Goal: Task Accomplishment & Management: Manage account settings

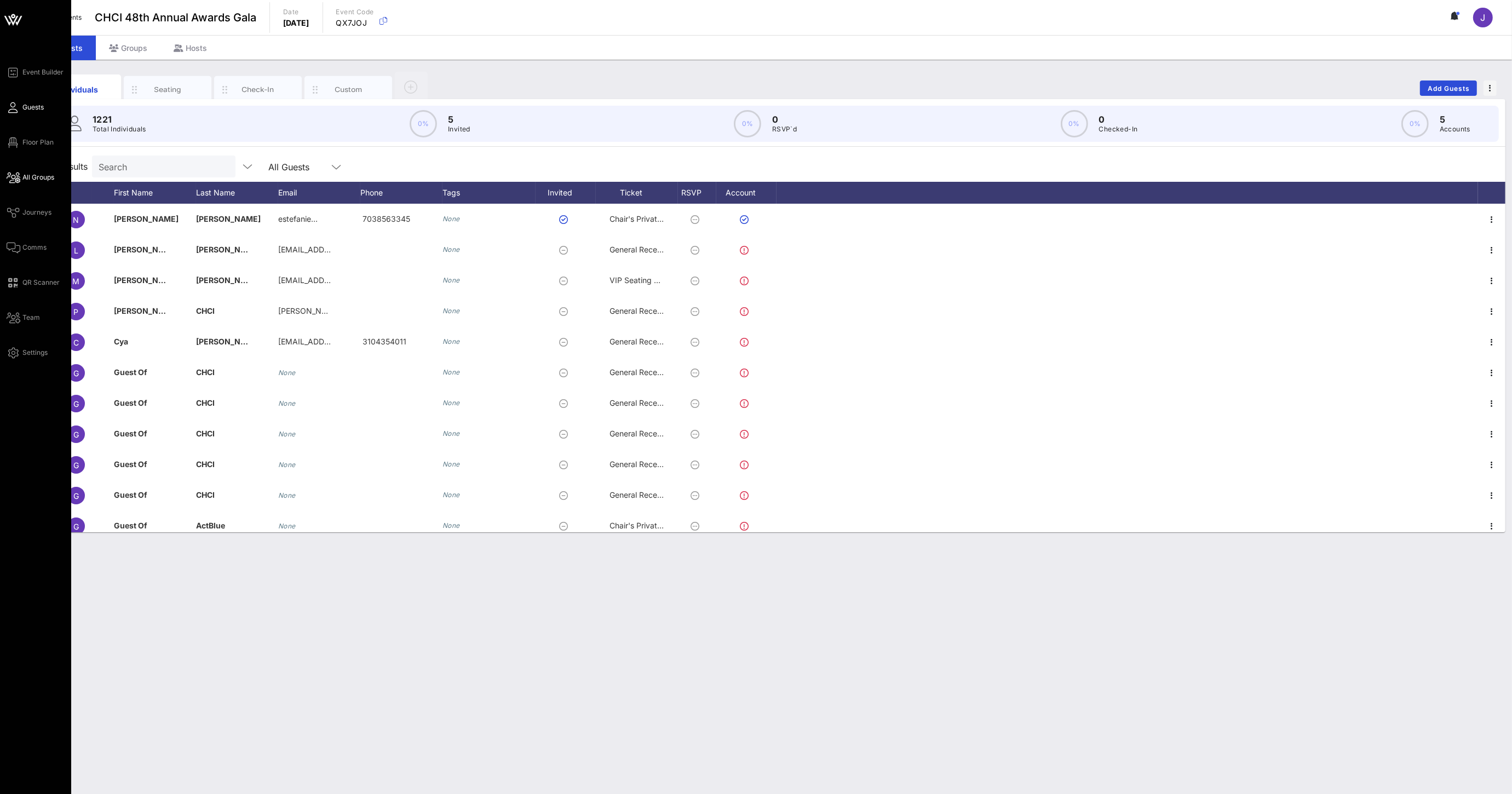
click at [23, 182] on span "All Groups" at bounding box center [39, 177] width 32 height 10
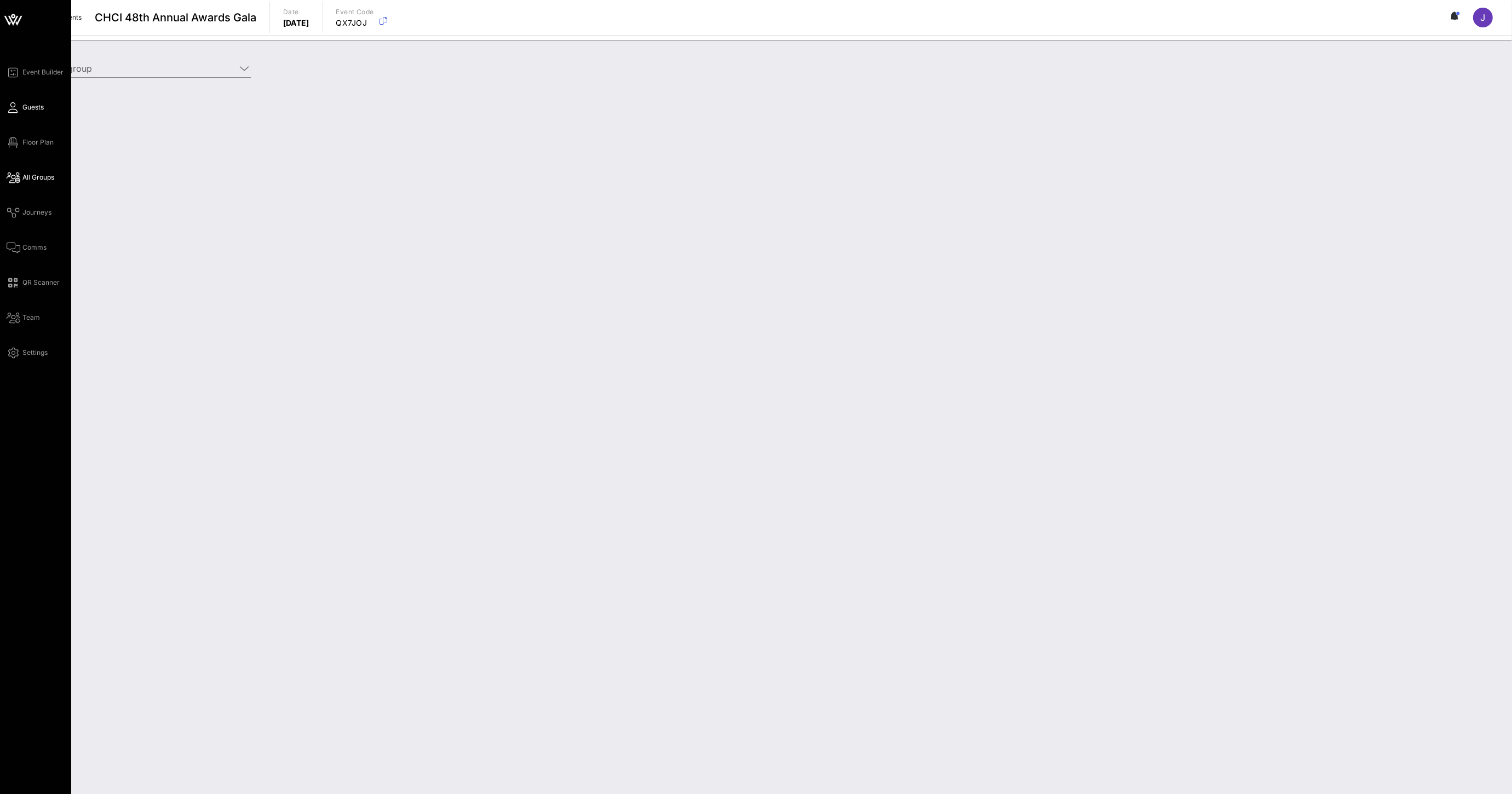
click at [19, 111] on link "Guests" at bounding box center [25, 107] width 37 height 14
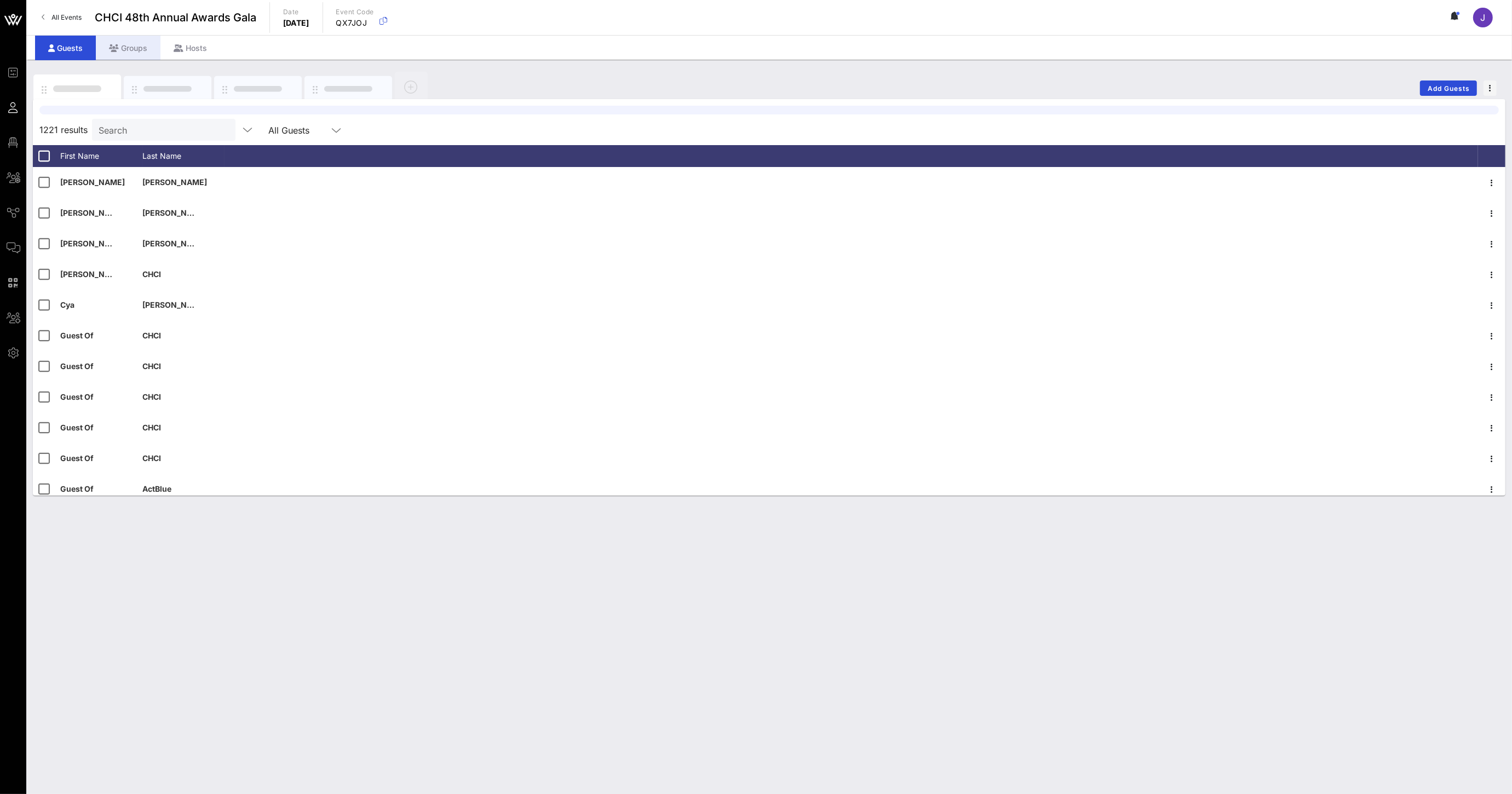
click at [126, 50] on div "Groups" at bounding box center [127, 47] width 65 height 24
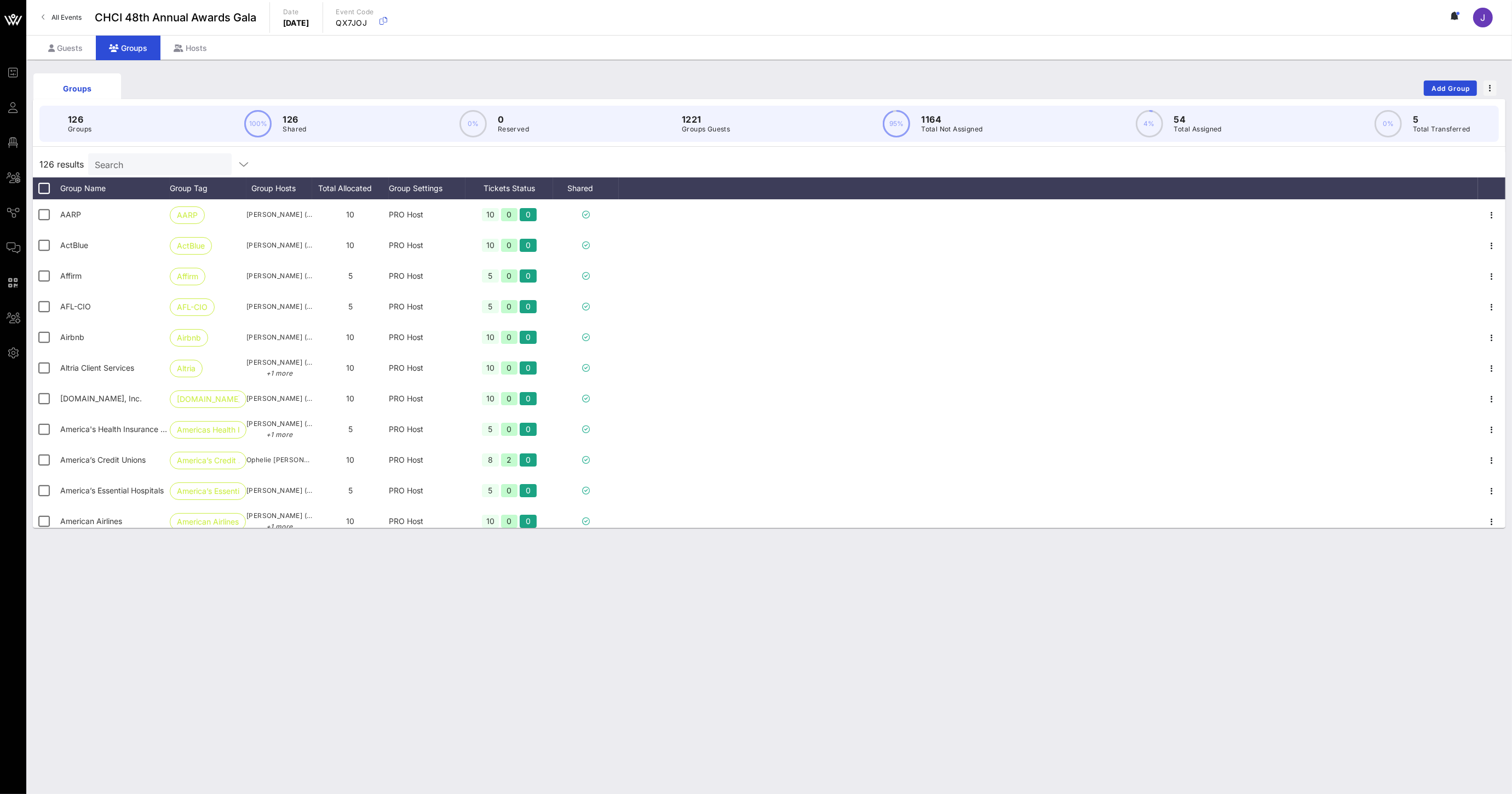
drag, startPoint x: 133, startPoint y: 163, endPoint x: 139, endPoint y: 165, distance: 6.3
click at [134, 163] on input "Search" at bounding box center [159, 164] width 128 height 14
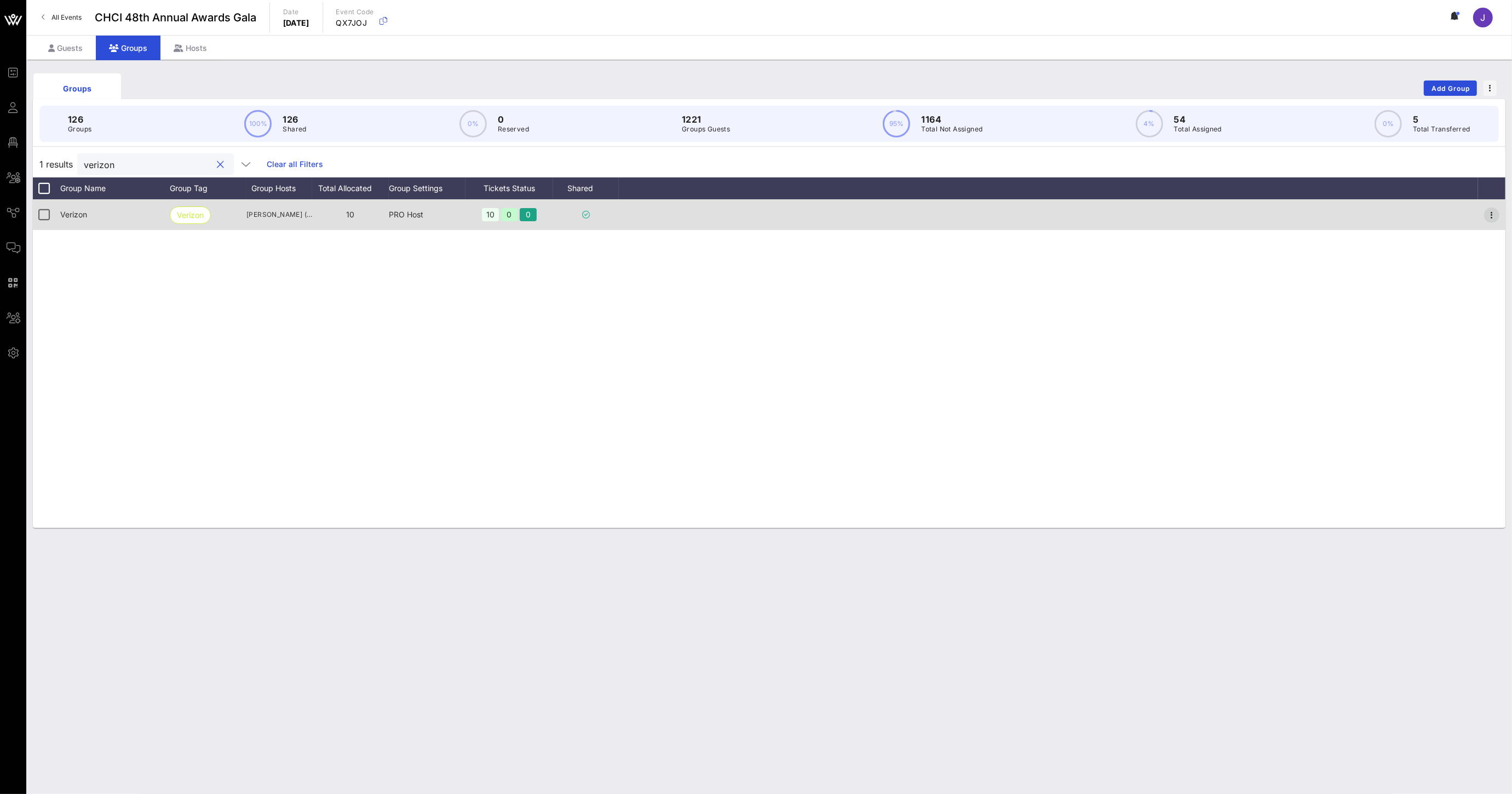
type input "verizon"
click at [1496, 215] on icon "button" at bounding box center [1492, 215] width 14 height 14
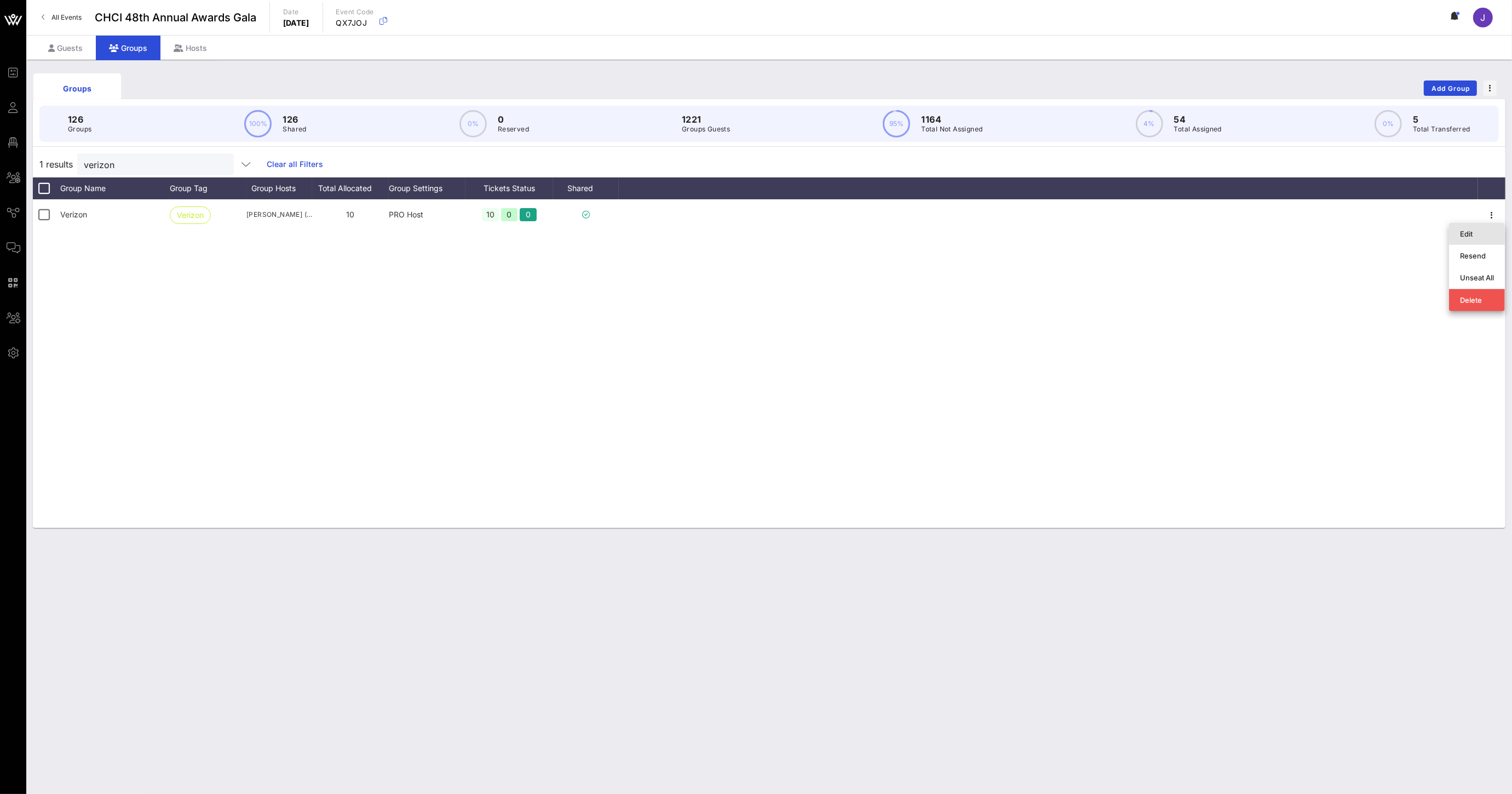
click at [1483, 238] on div "Edit" at bounding box center [1477, 234] width 34 height 18
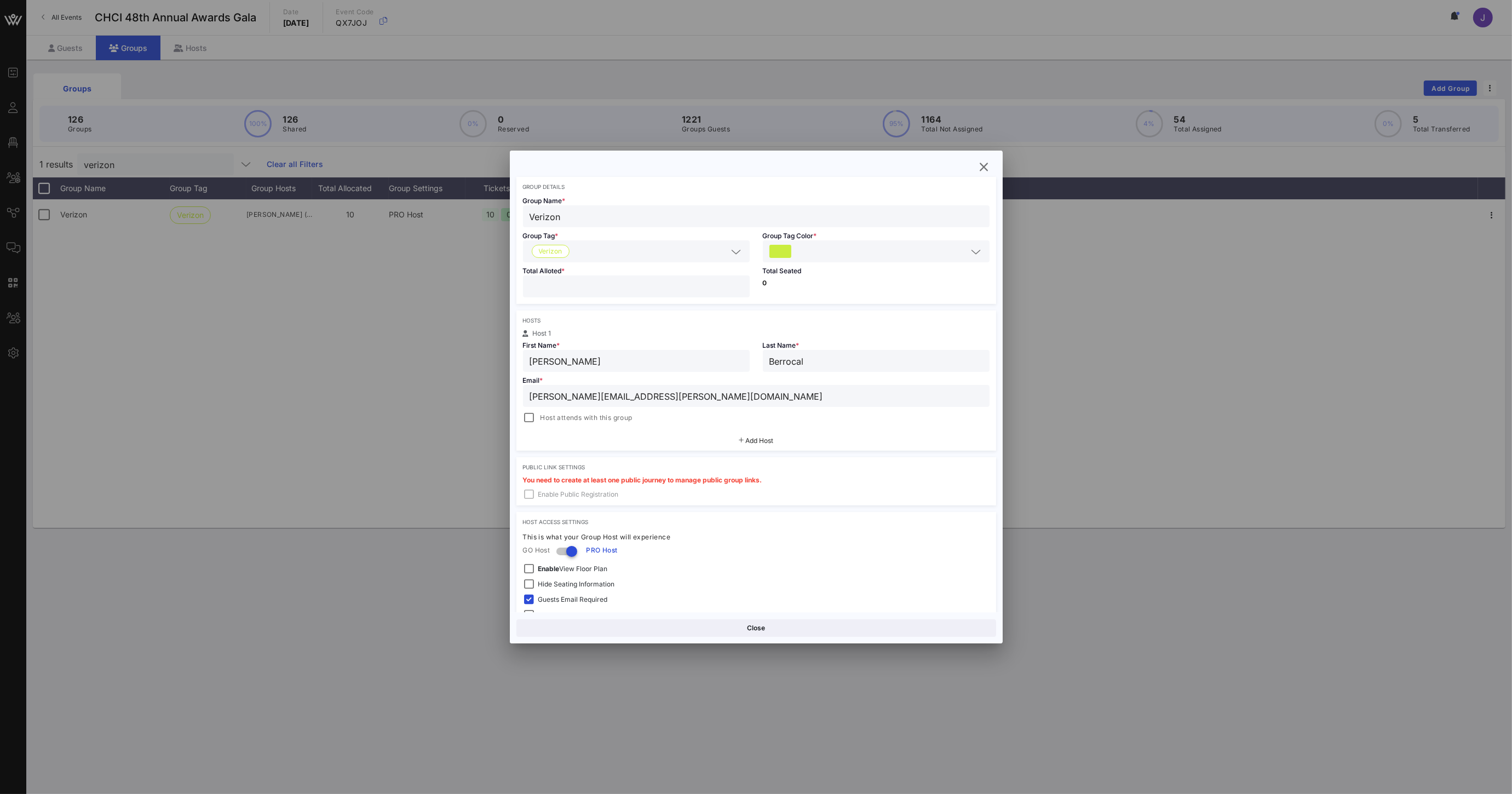
scroll to position [56, 0]
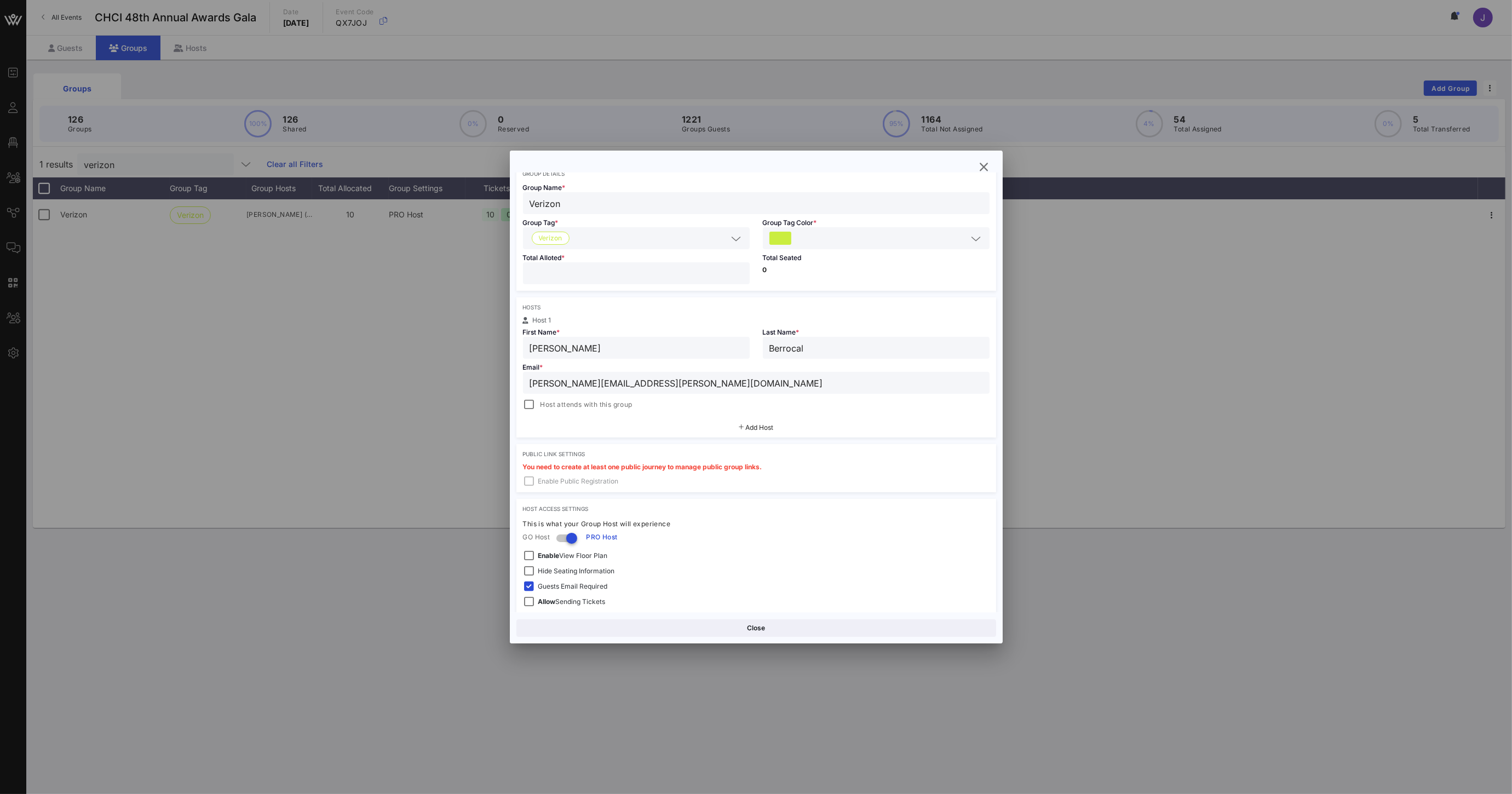
click at [767, 424] on span "Add Host" at bounding box center [759, 427] width 28 height 8
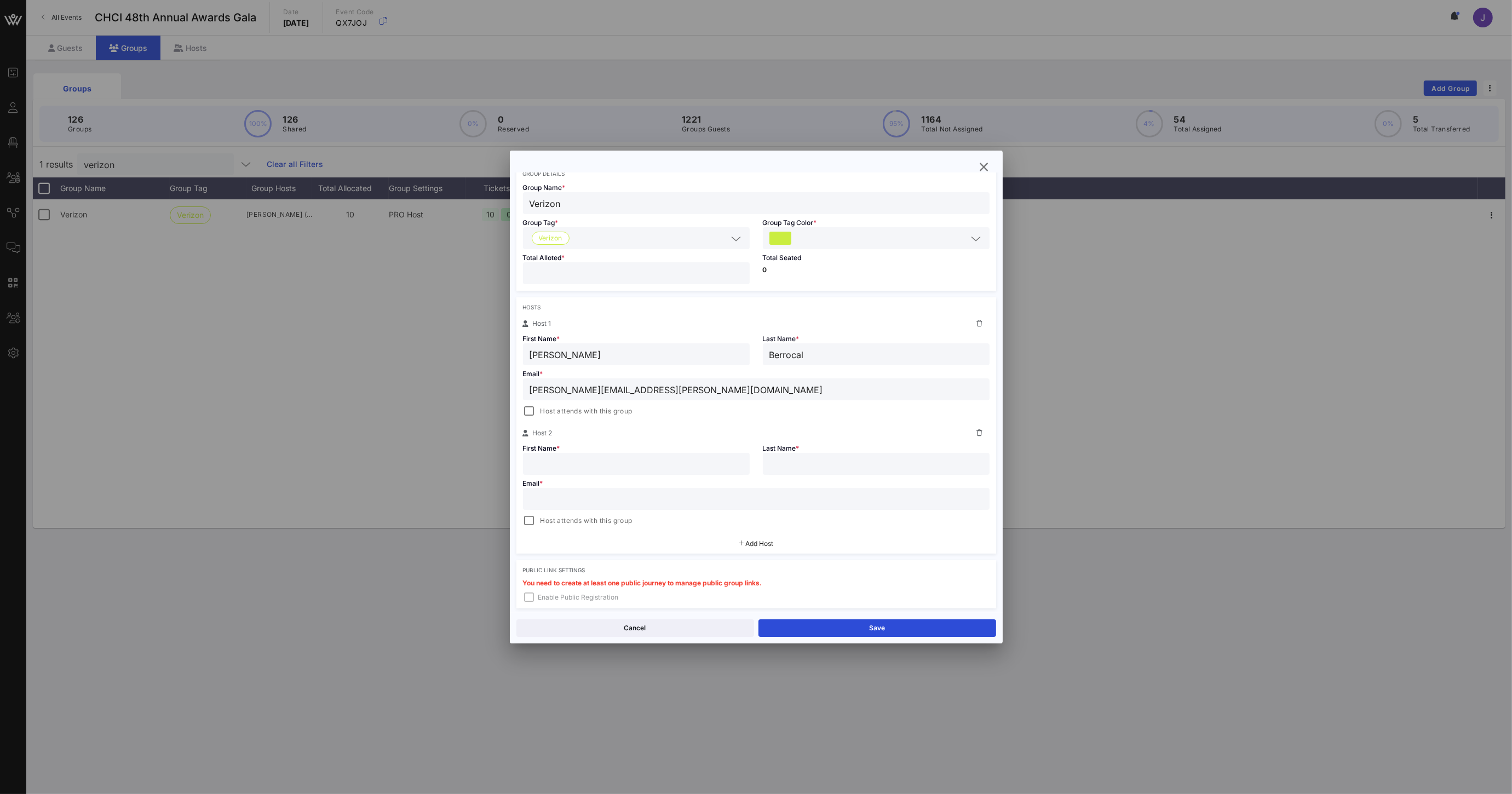
click at [570, 503] on input "text" at bounding box center [756, 498] width 453 height 14
paste input "mailto:[PERSON_NAME][EMAIL_ADDRESS][DOMAIN_NAME]"
drag, startPoint x: 557, startPoint y: 502, endPoint x: 471, endPoint y: 492, distance: 86.6
click at [474, 492] on div "Event Builder Guests Floor Plan All Groups Journeys Comms QR Scanner Team Setti…" at bounding box center [756, 397] width 1512 height 794
type input "[PERSON_NAME][EMAIL_ADDRESS][DOMAIN_NAME]"
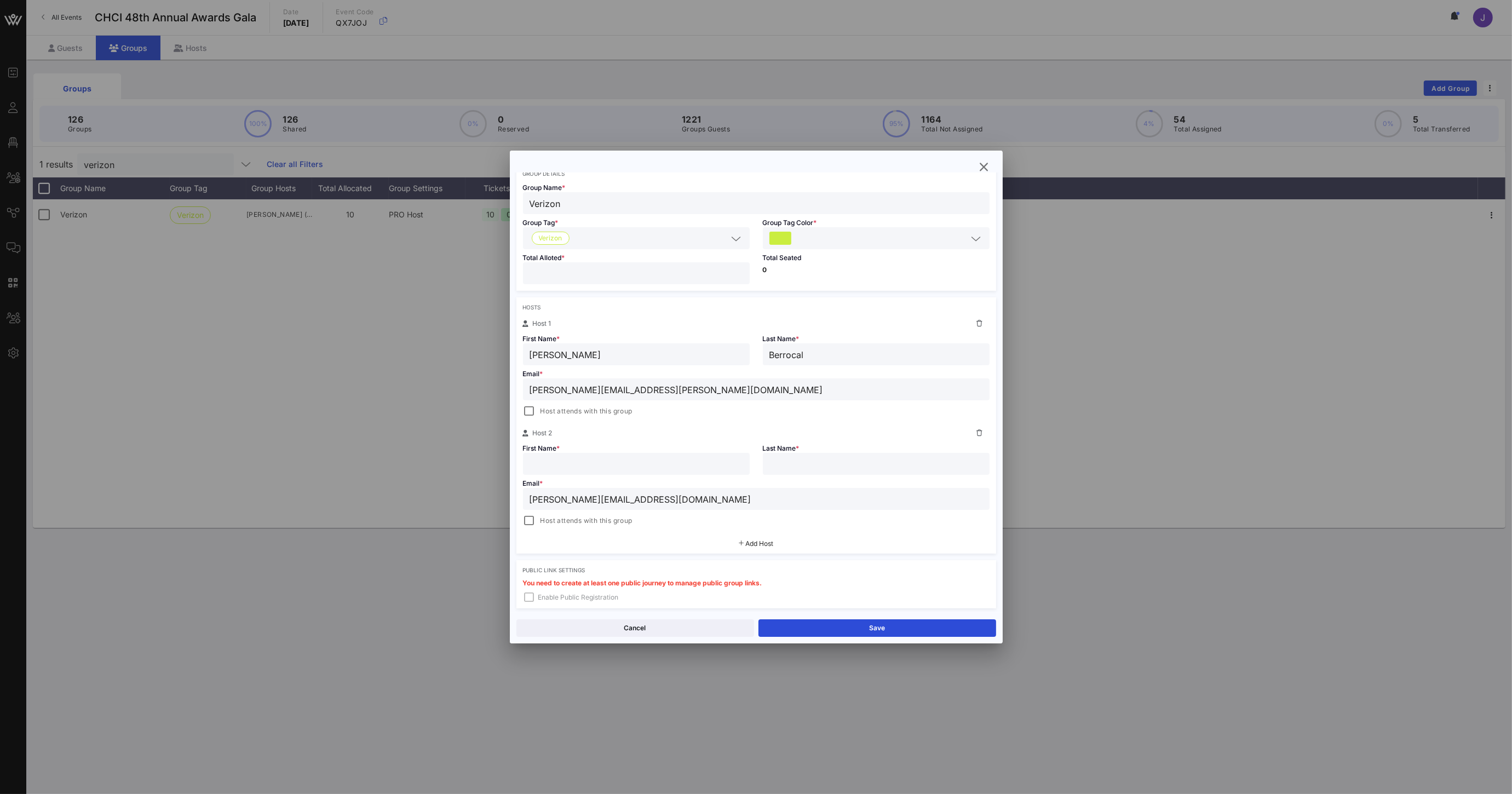
click at [655, 465] on input "text" at bounding box center [636, 464] width 214 height 14
type input "[PERSON_NAME]"
paste input "[PERSON_NAME]"
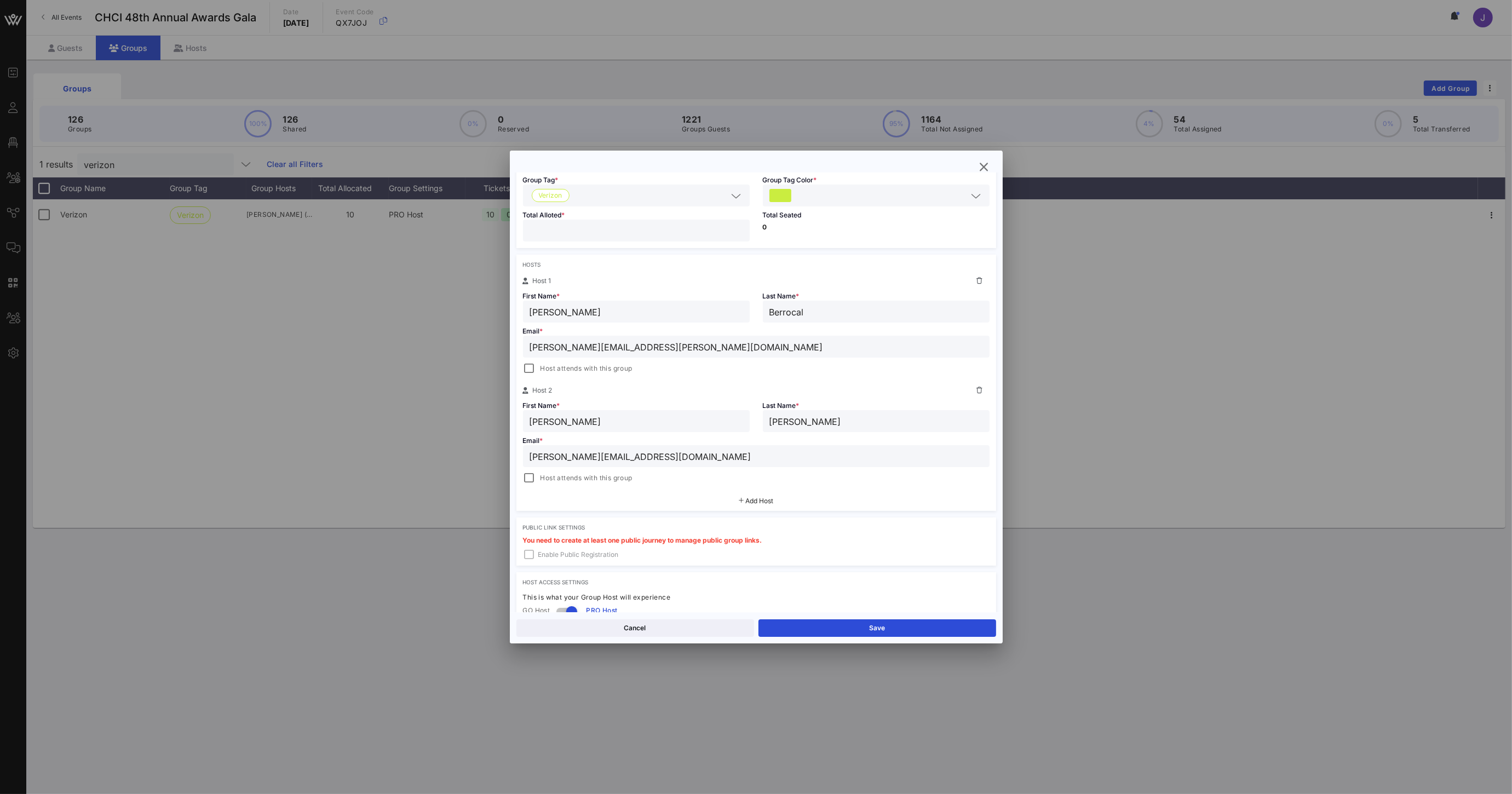
scroll to position [108, 0]
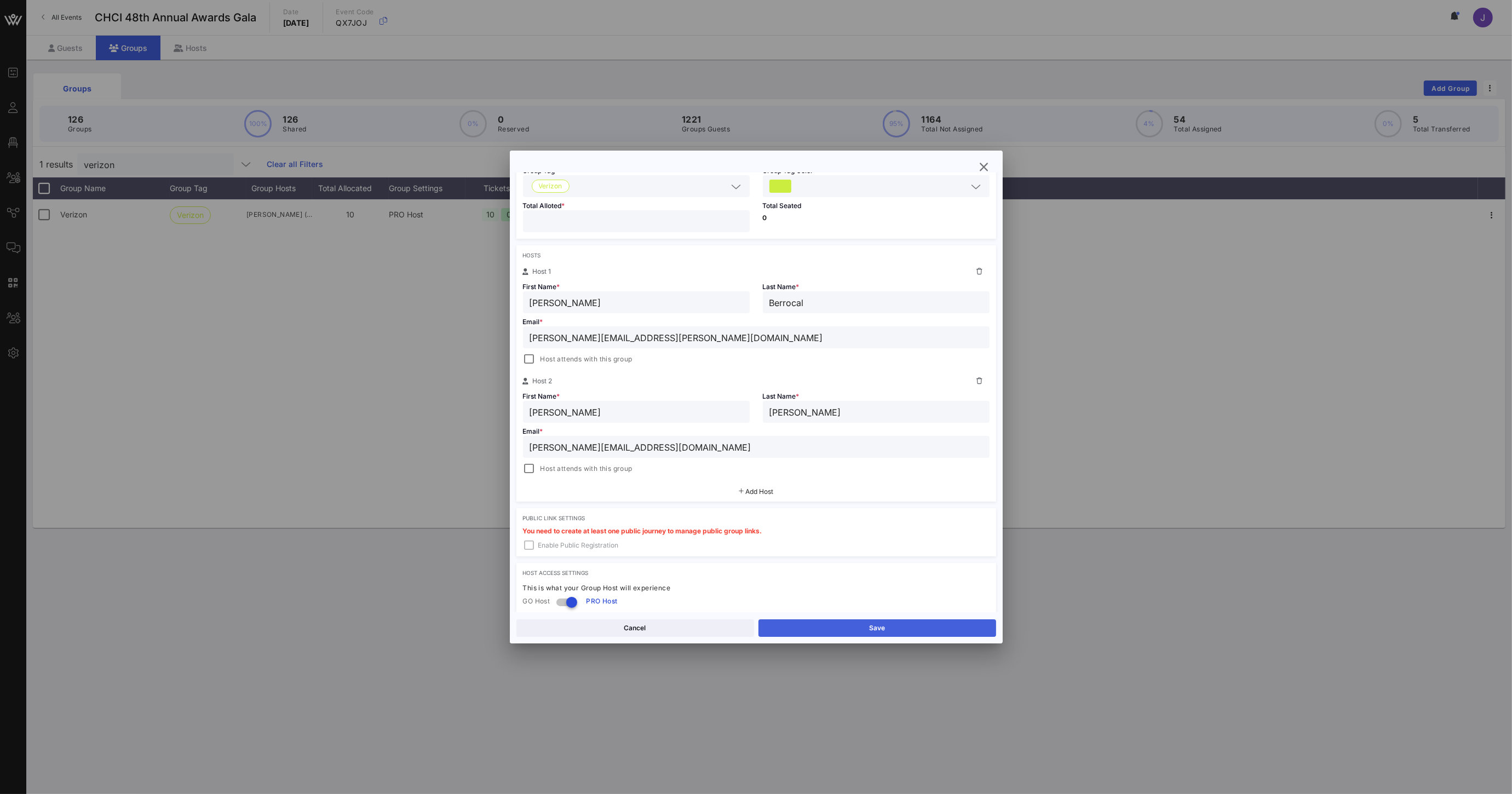
type input "[PERSON_NAME]"
click at [863, 627] on button "Save" at bounding box center [876, 628] width 237 height 18
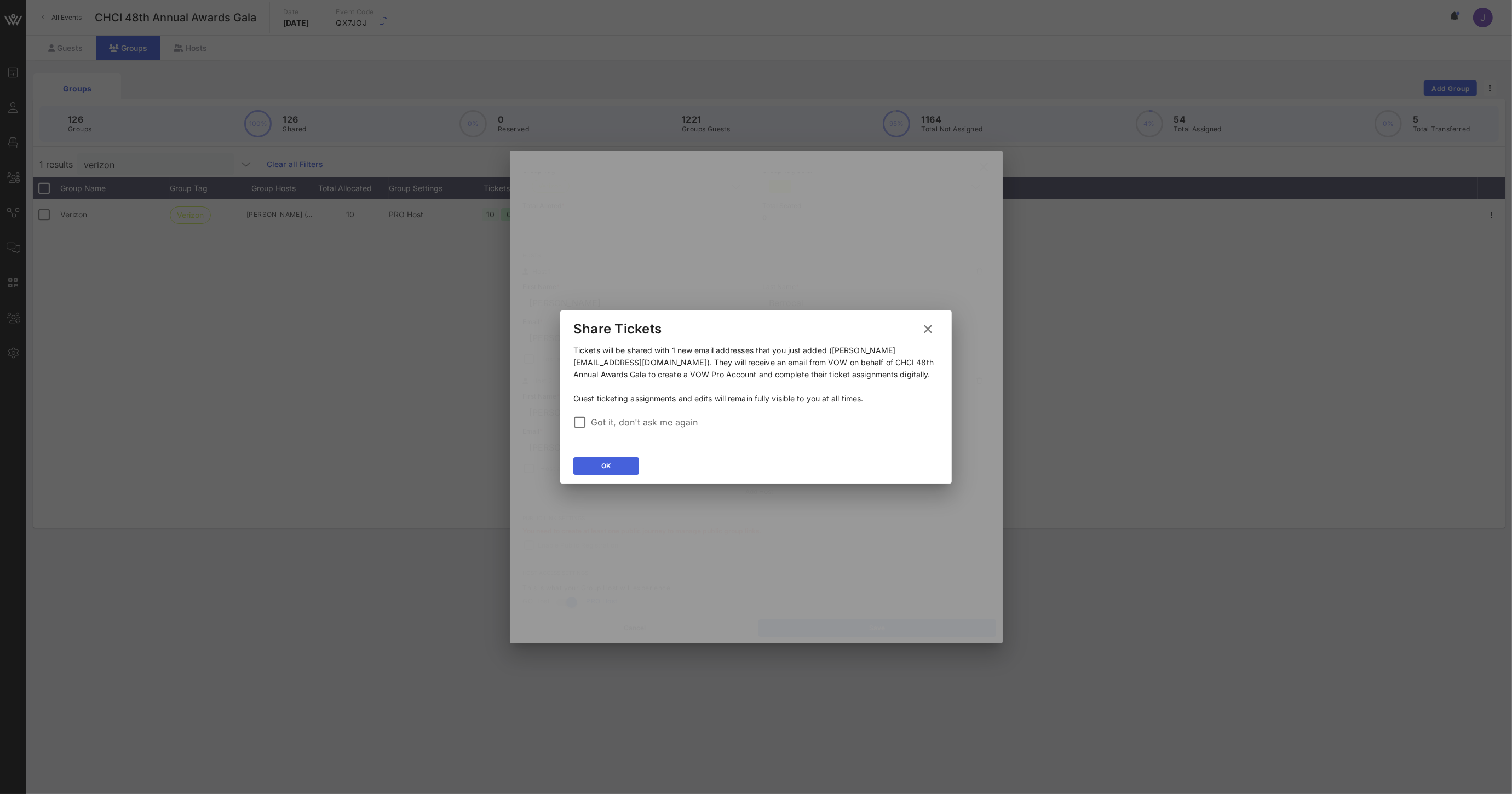
click at [600, 459] on button "OK" at bounding box center [606, 466] width 66 height 18
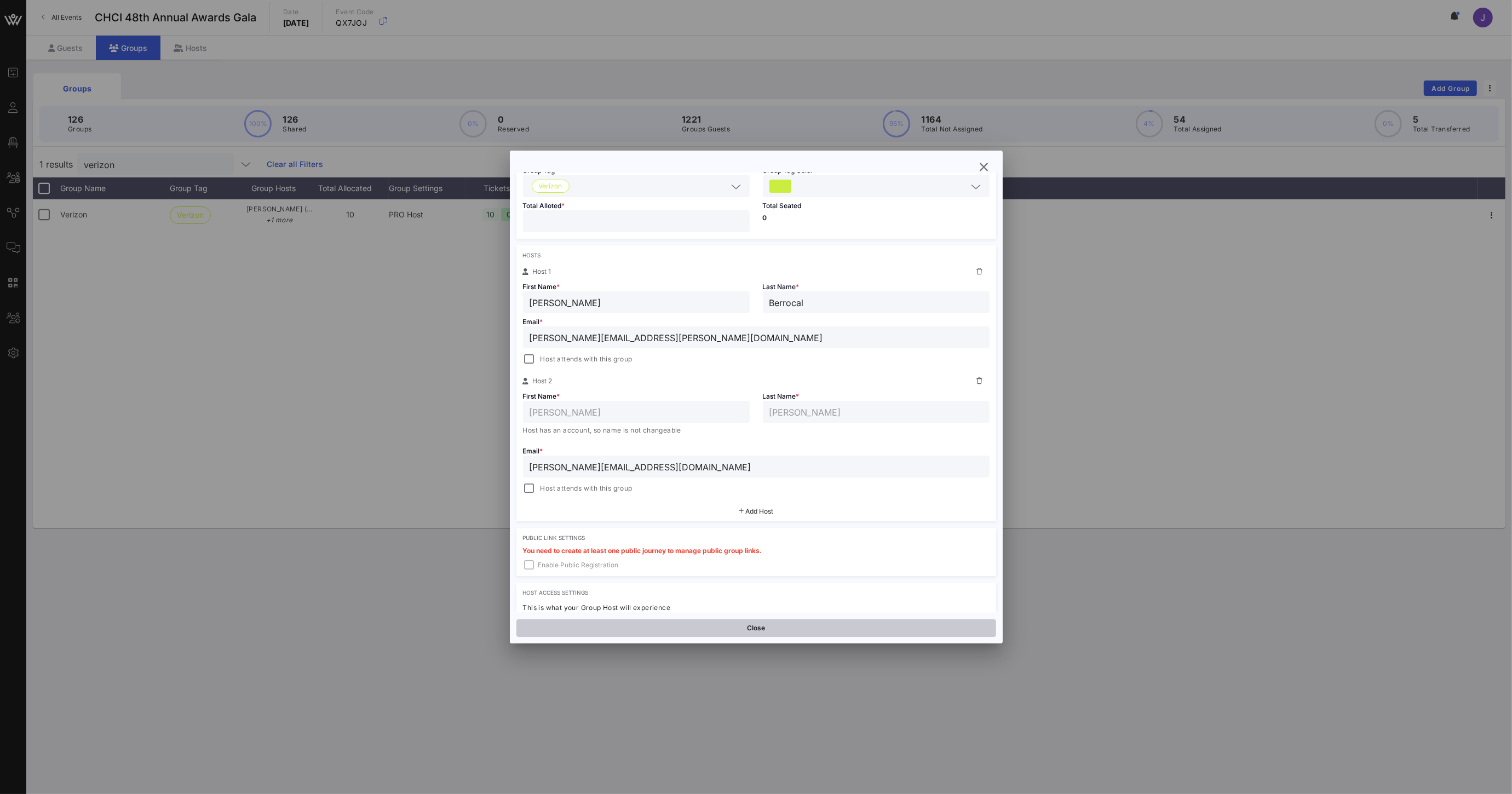
click at [810, 631] on button "Close" at bounding box center [756, 628] width 480 height 18
